Goal: Information Seeking & Learning: Learn about a topic

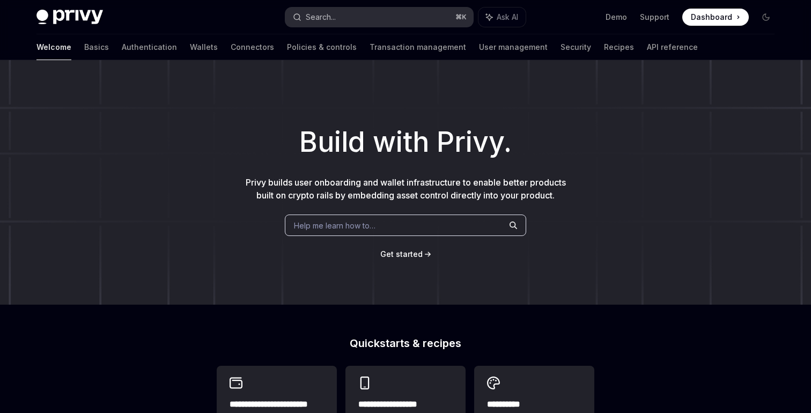
click at [389, 19] on button "Search... ⌘ K" at bounding box center [379, 17] width 188 height 19
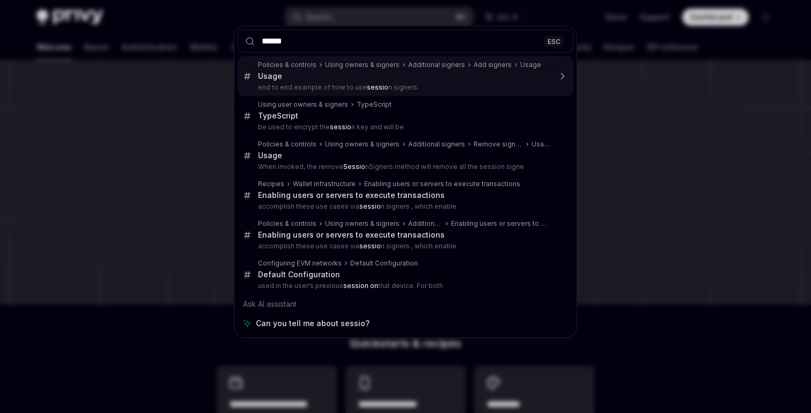
type input "*******"
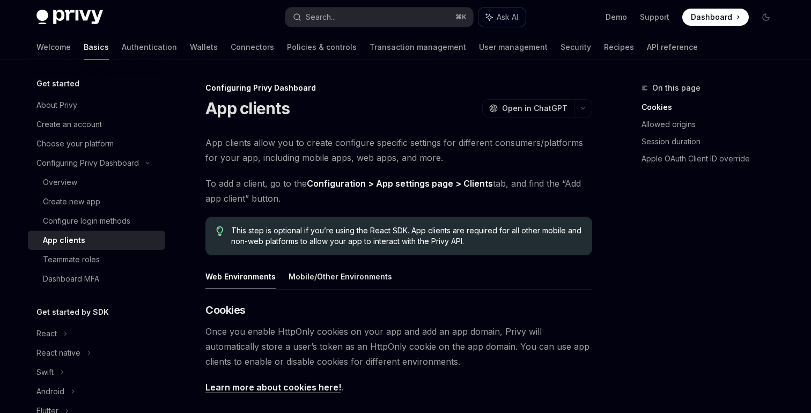
type textarea "*"
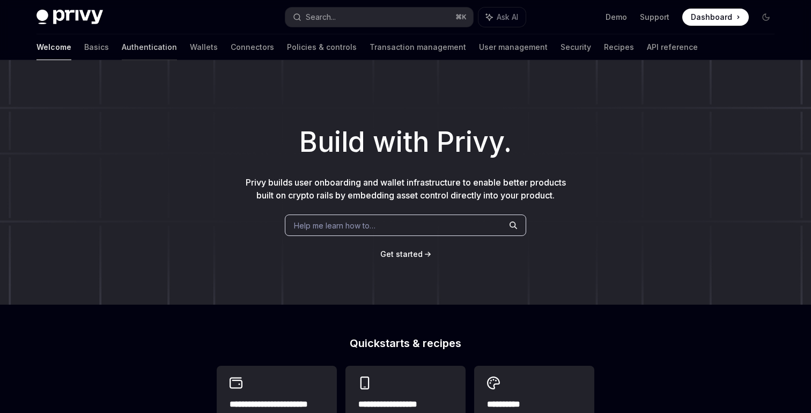
click at [122, 45] on link "Authentication" at bounding box center [149, 47] width 55 height 26
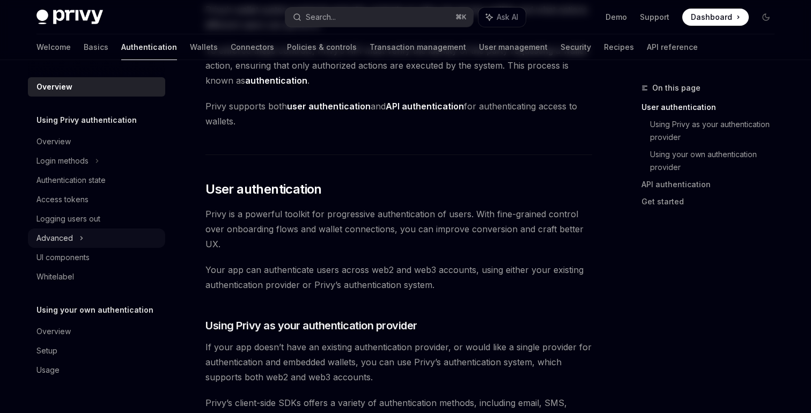
scroll to position [167, 0]
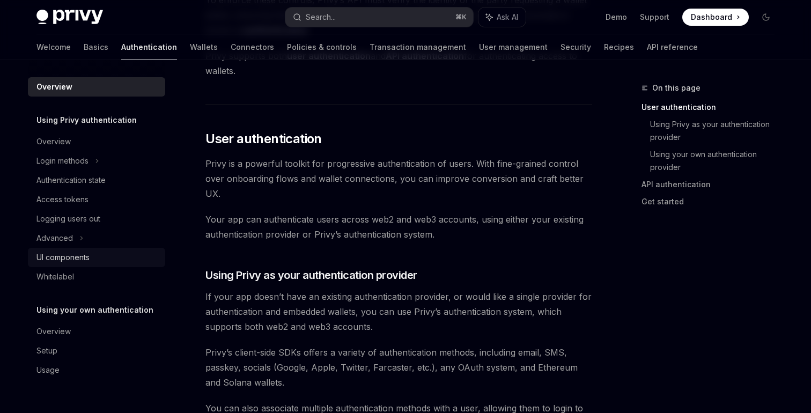
click at [71, 264] on link "UI components" at bounding box center [96, 257] width 137 height 19
type textarea "*"
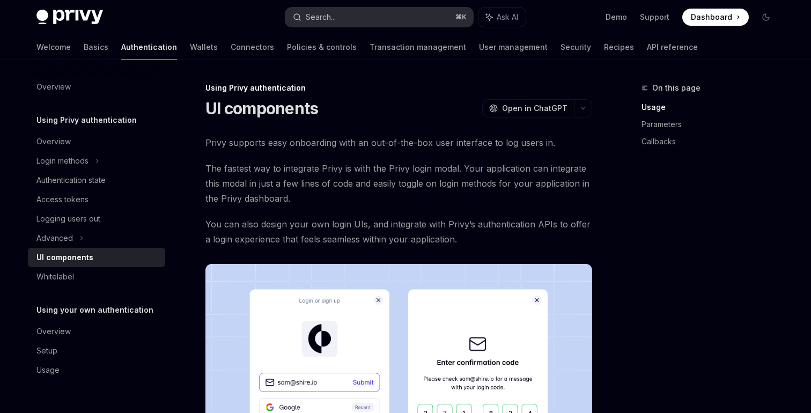
click at [335, 19] on div "Search..." at bounding box center [321, 17] width 30 height 13
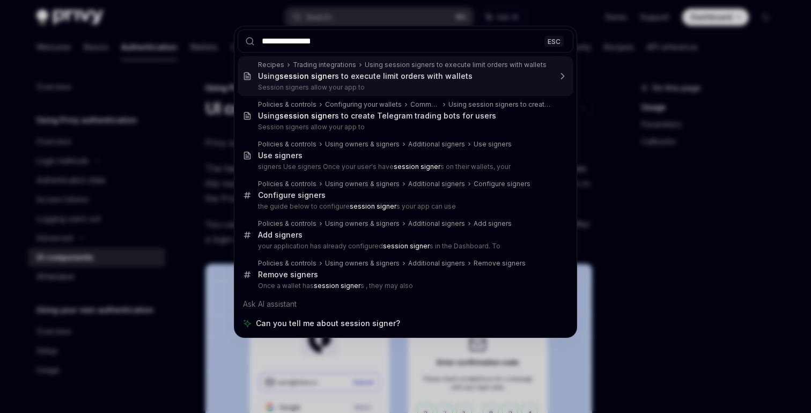
type input "**********"
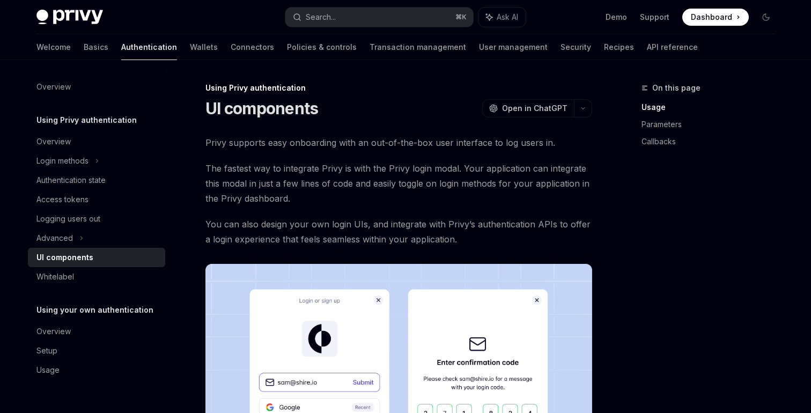
type textarea "*"
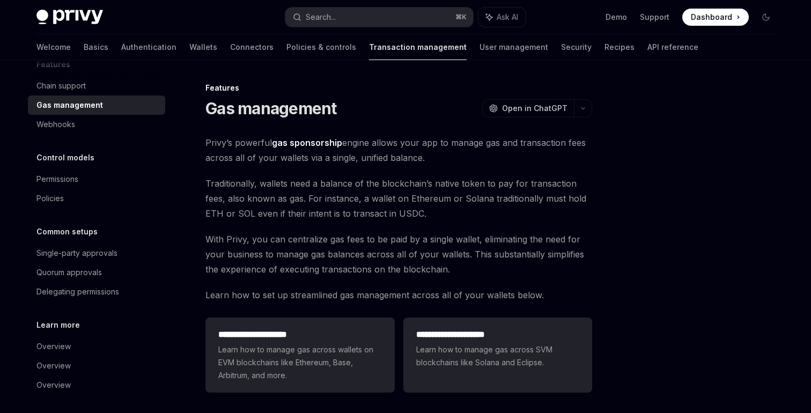
scroll to position [59, 0]
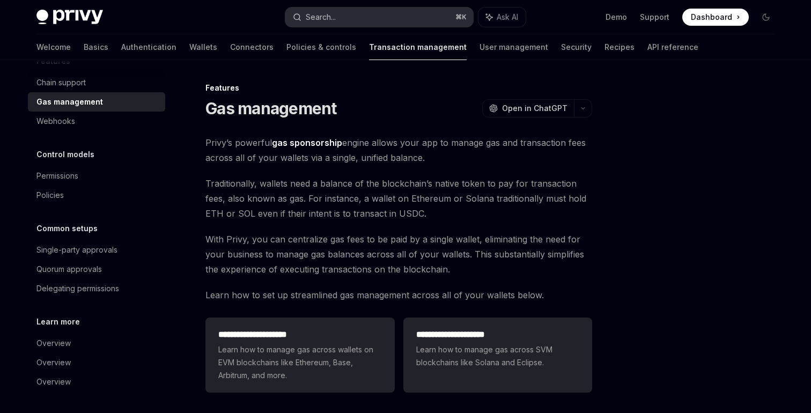
click at [367, 18] on button "Search... ⌘ K" at bounding box center [379, 17] width 188 height 19
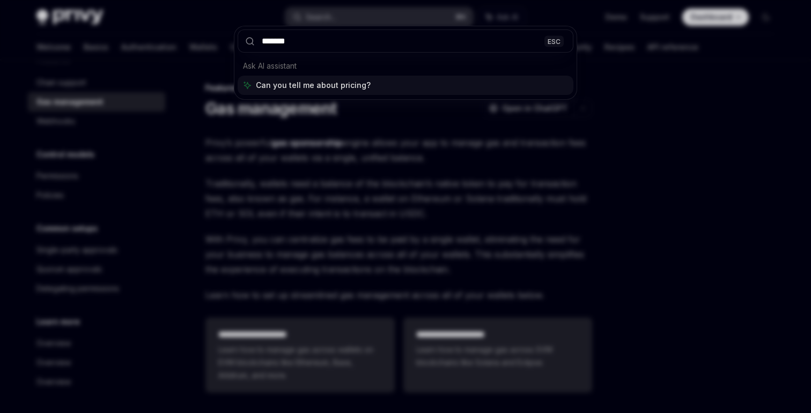
type input "*******"
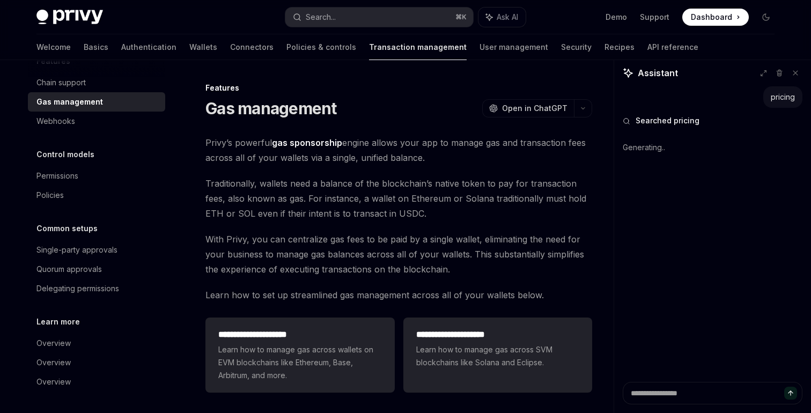
type textarea "*"
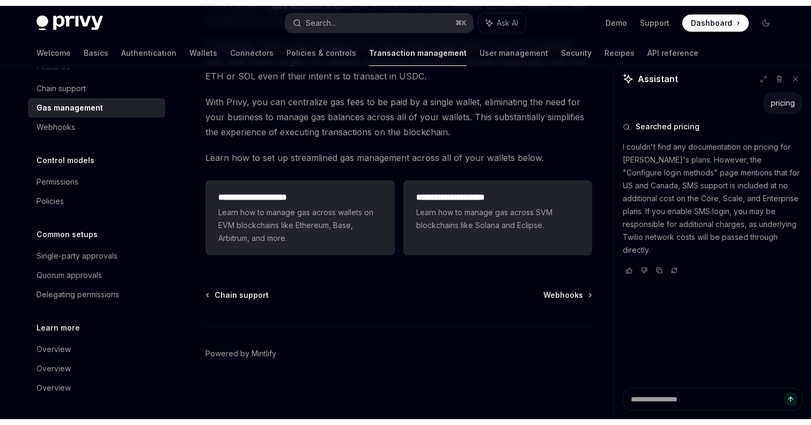
scroll to position [0, 0]
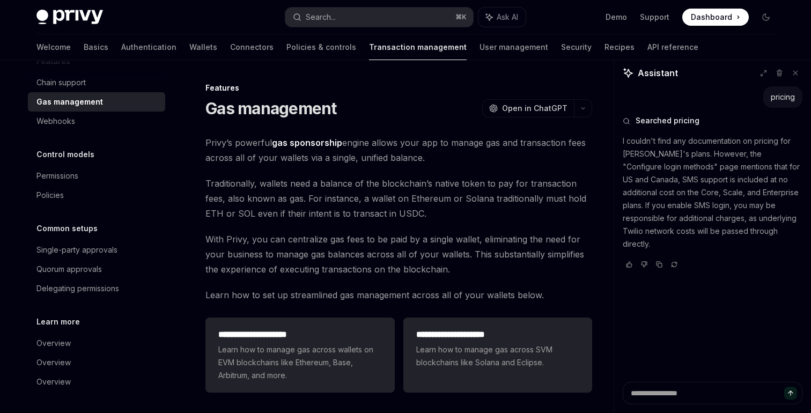
click at [86, 16] on img at bounding box center [69, 17] width 66 height 15
type textarea "*"
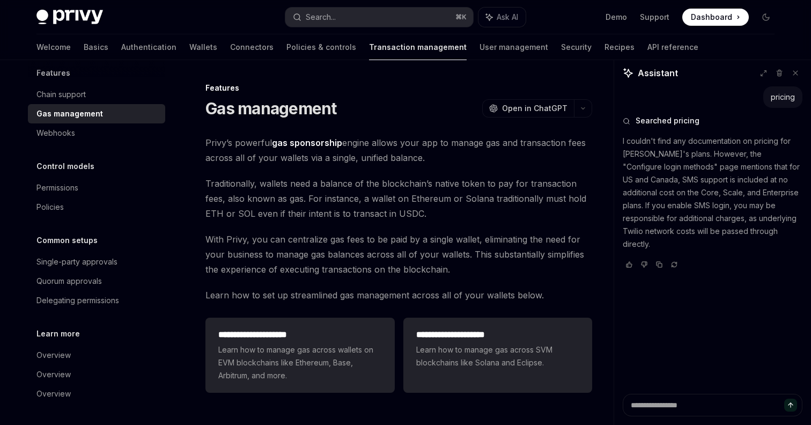
scroll to position [47, 0]
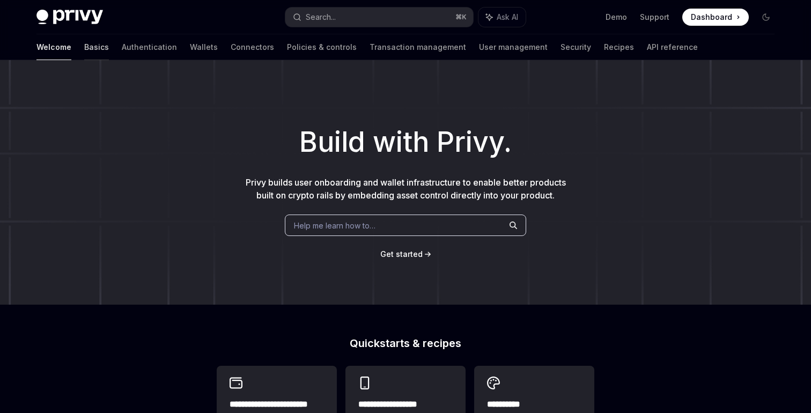
click at [84, 50] on link "Basics" at bounding box center [96, 47] width 25 height 26
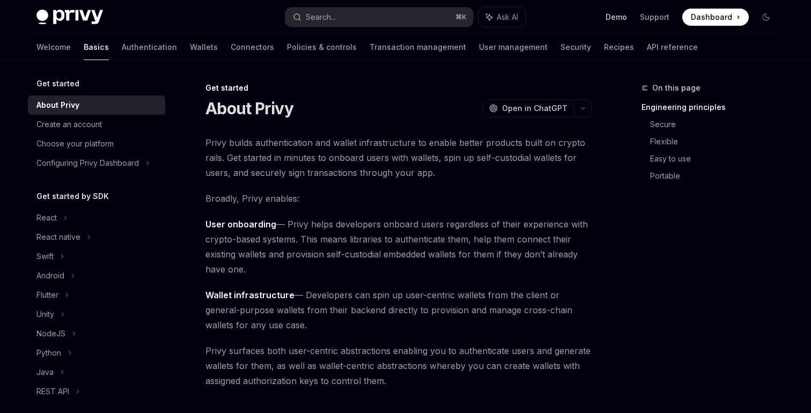
click at [620, 20] on link "Demo" at bounding box center [615, 17] width 21 height 11
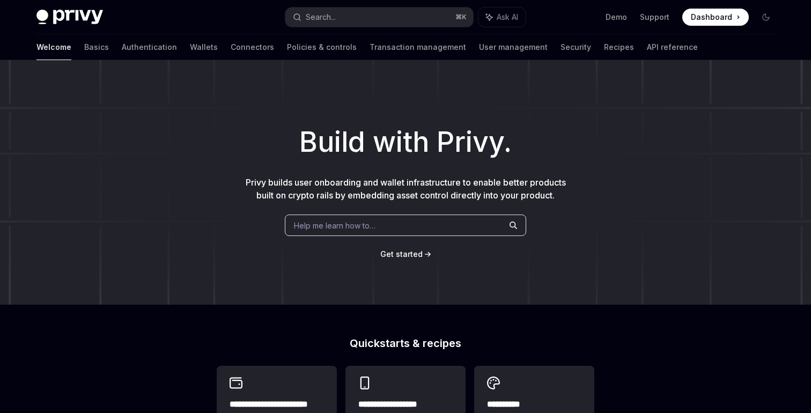
type textarea "*"
